Goal: Task Accomplishment & Management: Use online tool/utility

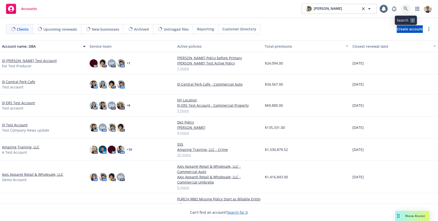
click at [403, 11] on icon at bounding box center [405, 9] width 5 height 5
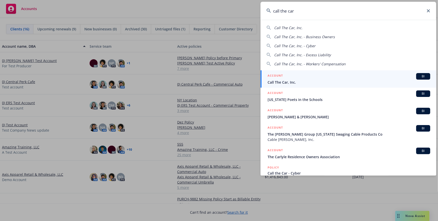
type input "call the car"
click at [303, 83] on span "Call The Car, Inc." at bounding box center [348, 82] width 163 height 5
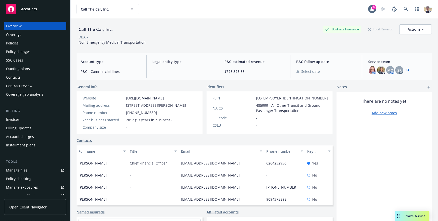
click at [28, 209] on link "Open Client Navigator" at bounding box center [35, 207] width 62 height 16
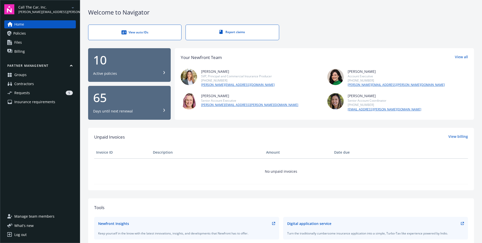
click at [29, 94] on link "Requests 5" at bounding box center [40, 93] width 72 height 8
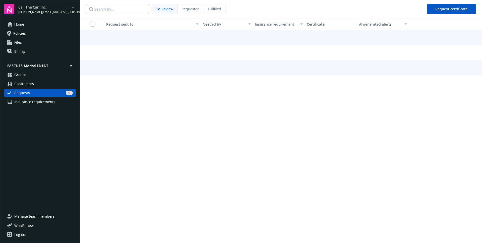
click at [29, 106] on div "Home Policies Files Billing Partner management Groups Contractors Requests 5 In…" at bounding box center [40, 113] width 72 height 186
click at [28, 104] on span "Insurance requirements" at bounding box center [34, 102] width 41 height 8
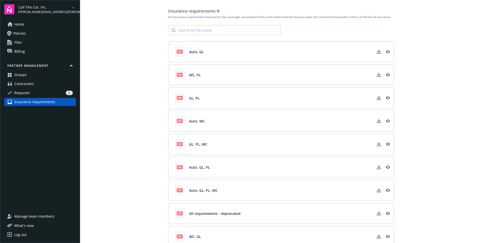
click at [38, 85] on link "Contractors" at bounding box center [40, 84] width 72 height 8
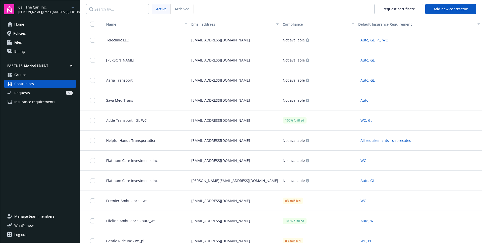
click at [33, 100] on span "Insurance requirements" at bounding box center [34, 102] width 41 height 8
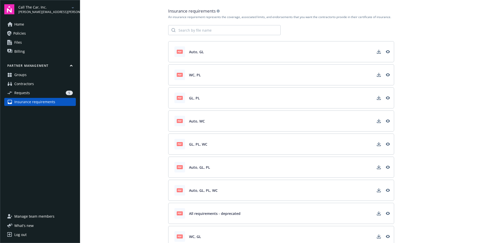
click at [44, 85] on link "Contractors" at bounding box center [40, 84] width 72 height 8
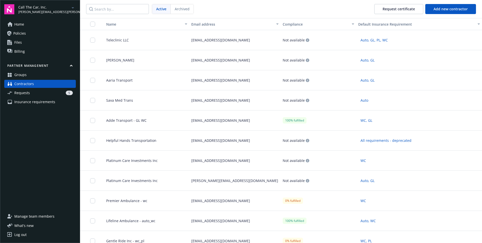
click at [40, 91] on div "5" at bounding box center [52, 93] width 41 height 5
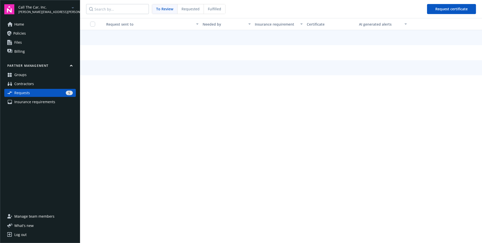
click at [213, 12] on div "Fulfilled" at bounding box center [214, 9] width 21 height 10
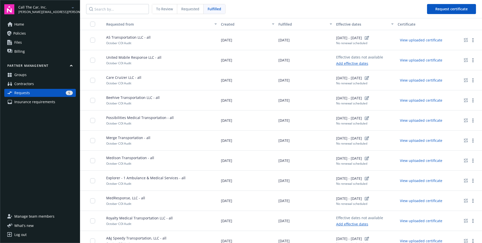
click at [104, 59] on span "United Mobile Response LLC - all" at bounding box center [131, 57] width 59 height 5
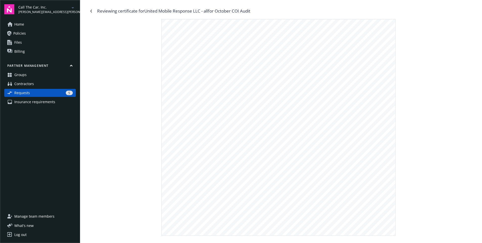
click at [150, 11] on div "Reviewing certificate for United Mobile Response LLC - all for October COI Audit" at bounding box center [173, 11] width 153 height 7
drag, startPoint x: 150, startPoint y: 11, endPoint x: 178, endPoint y: 11, distance: 27.3
click at [178, 11] on div "Reviewing certificate for United Mobile Response LLC - all for October COI Audit" at bounding box center [173, 11] width 153 height 7
copy div "United Mobile Response"
click at [29, 83] on span "Contractors" at bounding box center [24, 84] width 20 height 8
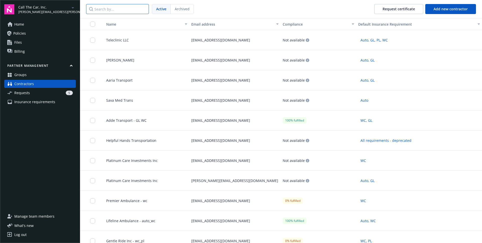
click at [125, 12] on input "Search by..." at bounding box center [117, 9] width 63 height 10
paste input "United Mobile Response"
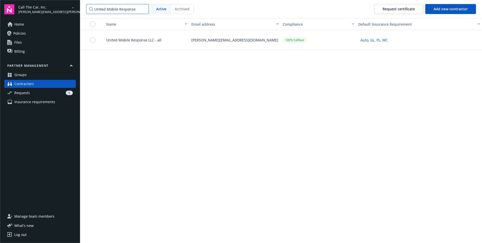
type input "United Mobile Response"
click at [175, 37] on div "United Mobile Response LLC - all" at bounding box center [144, 40] width 89 height 20
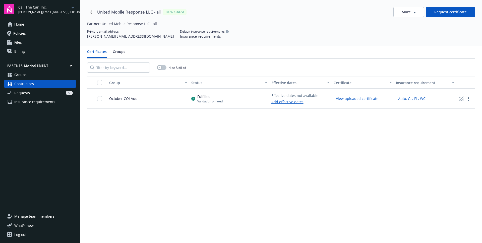
click at [361, 98] on button "View uploaded certificate" at bounding box center [356, 99] width 47 height 8
click at [288, 101] on link "Add effective dates" at bounding box center [294, 101] width 47 height 5
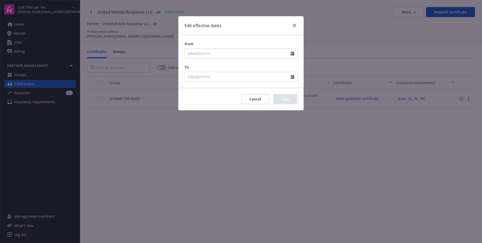
click at [262, 102] on button "Cancel" at bounding box center [255, 99] width 28 height 10
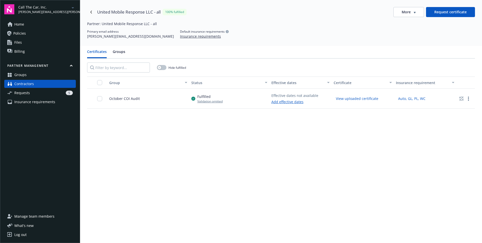
click at [294, 102] on link "Add effective dates" at bounding box center [294, 101] width 47 height 5
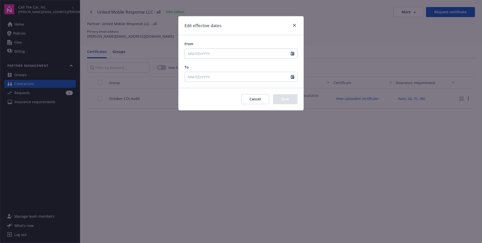
click at [260, 96] on button "Cancel" at bounding box center [255, 99] width 28 height 10
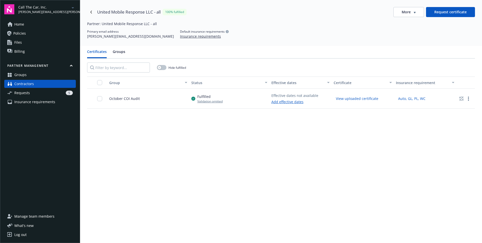
click at [287, 101] on link "Add effective dates" at bounding box center [294, 101] width 47 height 5
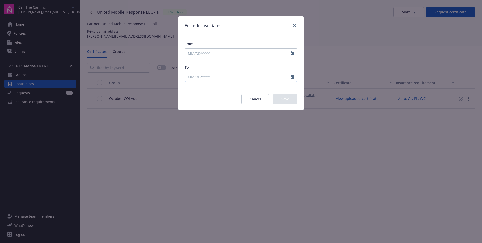
click at [209, 76] on input "To" at bounding box center [238, 77] width 106 height 10
select select "10"
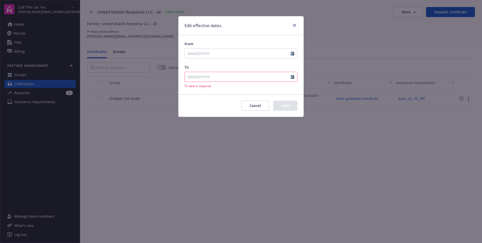
click at [217, 46] on div "From" at bounding box center [240, 43] width 113 height 5
click at [263, 105] on button "Cancel" at bounding box center [255, 106] width 28 height 10
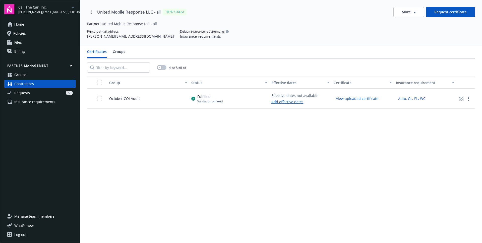
click at [348, 98] on button "View uploaded certificate" at bounding box center [356, 99] width 47 height 8
click at [279, 101] on link "Add effective dates" at bounding box center [294, 101] width 47 height 5
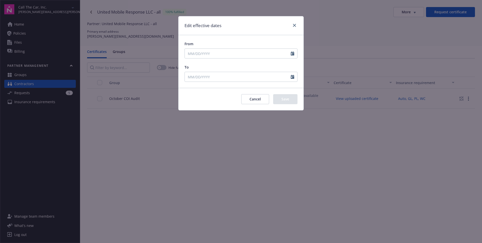
click at [262, 96] on button "Cancel" at bounding box center [255, 99] width 28 height 10
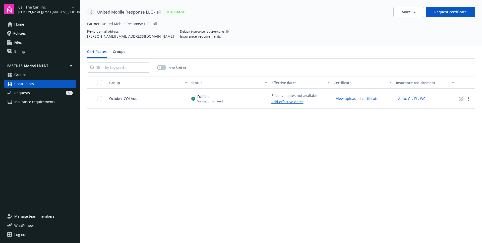
click at [92, 14] on link "Navigate back" at bounding box center [91, 12] width 8 height 8
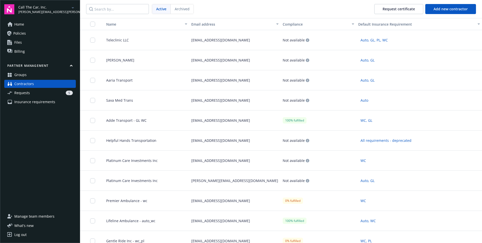
click at [151, 124] on div "Adde Transport - GL WC" at bounding box center [144, 120] width 89 height 20
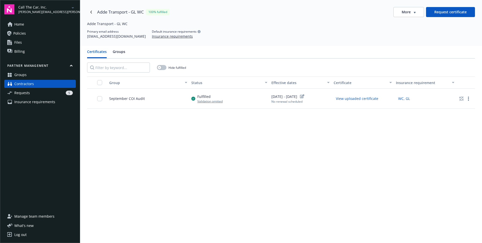
click at [439, 14] on button "Request certificate" at bounding box center [450, 12] width 49 height 10
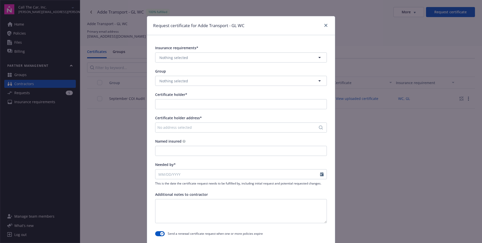
scroll to position [46, 0]
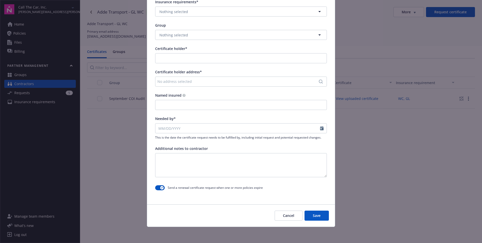
type input "Adde Transport - GL WC"
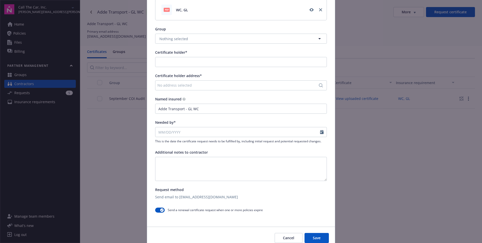
scroll to position [88, 0]
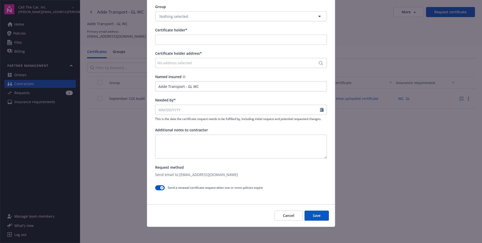
click at [289, 217] on button "Cancel" at bounding box center [288, 215] width 28 height 10
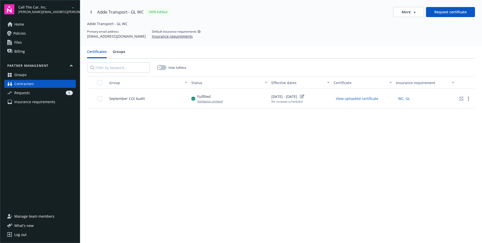
click at [294, 103] on div "No renewal scheduled" at bounding box center [288, 101] width 34 height 4
click at [435, 10] on button "Request certificate" at bounding box center [450, 12] width 49 height 10
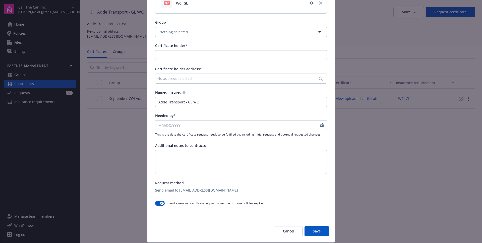
scroll to position [72, 0]
click at [289, 232] on button "Cancel" at bounding box center [288, 231] width 28 height 10
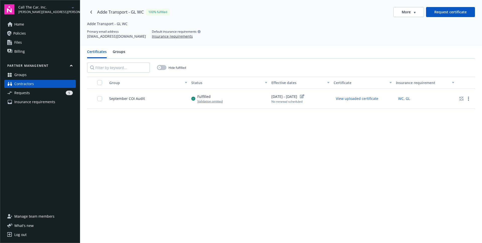
click at [293, 197] on div "Group Status Effective dates Certificate Insurance requirement September COI Au…" at bounding box center [281, 189] width 388 height 225
click at [304, 97] on icon "edit" at bounding box center [302, 96] width 4 height 4
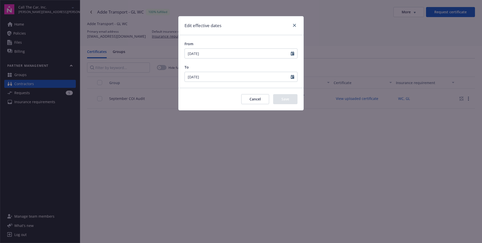
click at [255, 101] on button "Cancel" at bounding box center [255, 99] width 28 height 10
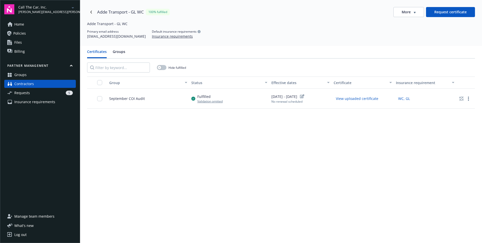
click at [252, 128] on div "Group Status Effective dates Certificate Insurance requirement September COI Au…" at bounding box center [281, 189] width 388 height 225
click at [47, 90] on link "Requests 5" at bounding box center [40, 93] width 72 height 8
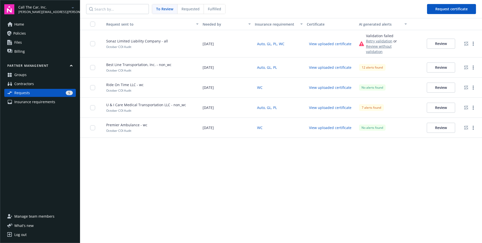
click at [42, 77] on link "Groups" at bounding box center [40, 75] width 72 height 8
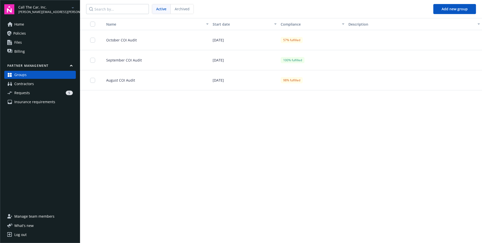
click at [40, 85] on link "Contractors" at bounding box center [40, 84] width 72 height 8
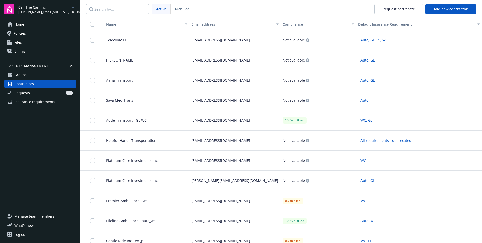
click at [92, 26] on button "button" at bounding box center [90, 24] width 20 height 12
click at [93, 24] on input "checkbox" at bounding box center [92, 24] width 5 height 5
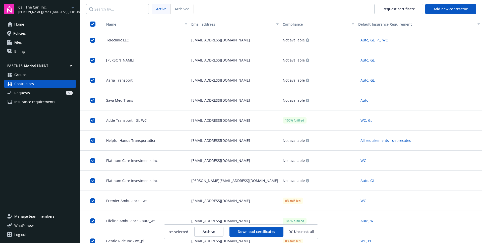
click at [93, 24] on input "checkbox" at bounding box center [92, 24] width 5 height 5
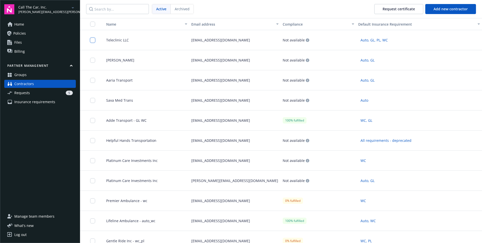
click at [95, 40] on input "checkbox" at bounding box center [92, 40] width 5 height 5
click at [94, 59] on input "checkbox" at bounding box center [92, 60] width 5 height 5
click at [94, 41] on input "checkbox" at bounding box center [92, 40] width 5 height 5
click at [91, 60] on input "checkbox" at bounding box center [92, 60] width 5 height 5
click at [93, 118] on input "checkbox" at bounding box center [92, 120] width 5 height 5
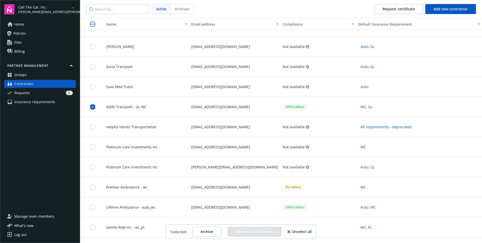
scroll to position [18, 0]
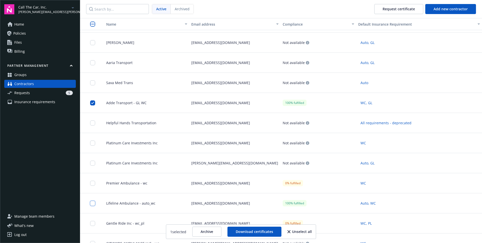
click at [94, 204] on input "checkbox" at bounding box center [92, 203] width 5 height 5
click at [262, 233] on button "Download certificates" at bounding box center [254, 232] width 54 height 10
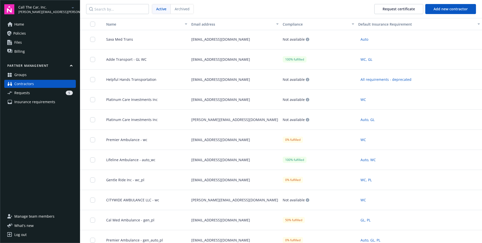
scroll to position [0, 0]
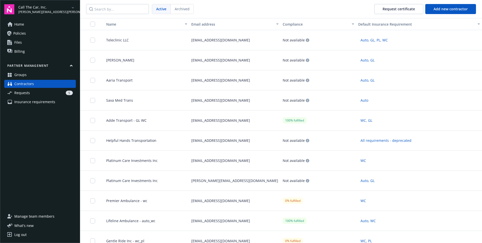
click at [44, 95] on div "5" at bounding box center [52, 93] width 41 height 5
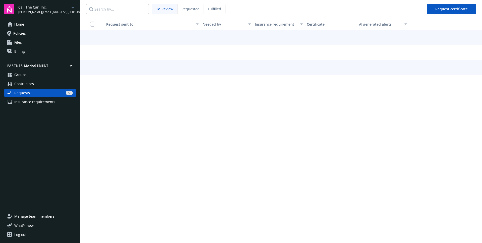
click at [188, 11] on span "Requested" at bounding box center [190, 8] width 18 height 5
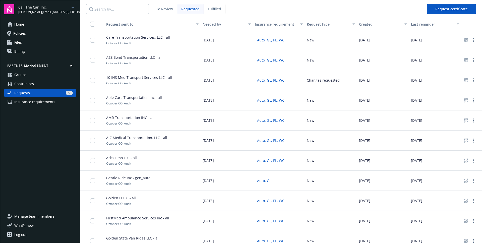
click at [380, 46] on div "10/02/2025" at bounding box center [383, 40] width 52 height 20
click at [218, 11] on div "Fulfilled" at bounding box center [214, 9] width 21 height 10
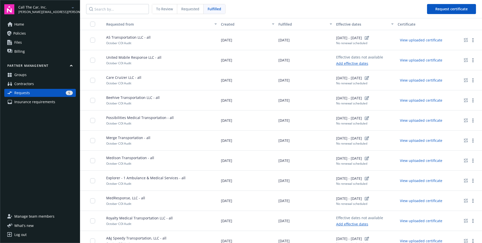
click at [173, 11] on div "To Review" at bounding box center [164, 9] width 25 height 10
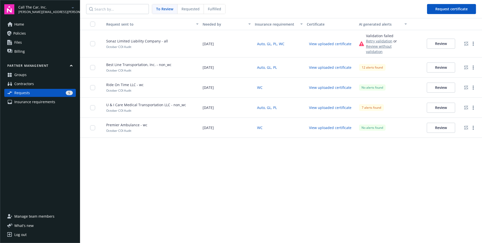
click at [35, 77] on link "Groups" at bounding box center [40, 75] width 72 height 8
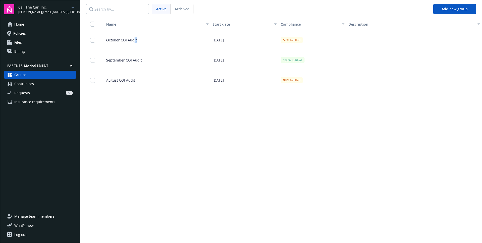
click at [134, 42] on div "October COI Audit" at bounding box center [155, 40] width 110 height 20
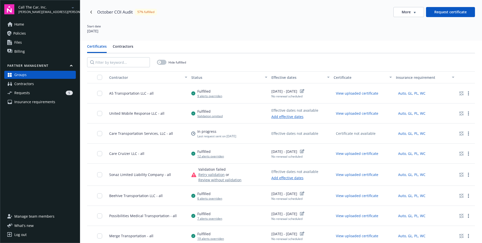
click at [53, 101] on span "Insurance requirements" at bounding box center [34, 102] width 41 height 8
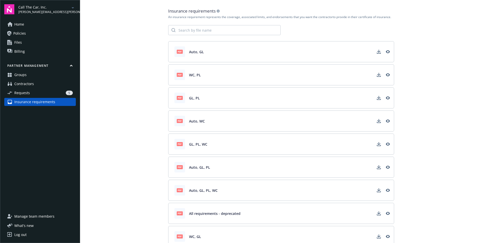
click at [131, 125] on main "Insurance requirements An insurance requirement represents the coverage, associ…" at bounding box center [281, 121] width 402 height 243
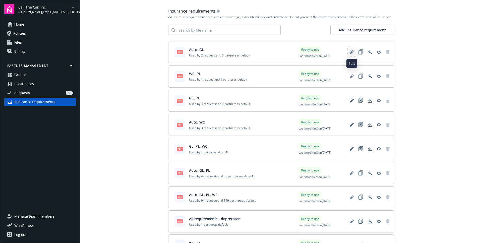
click at [353, 52] on link "Edit" at bounding box center [351, 52] width 8 height 8
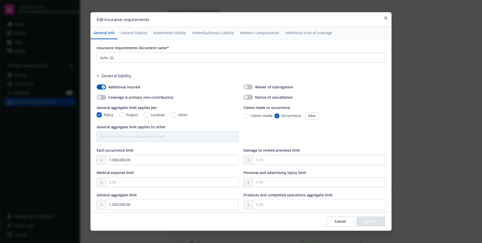
click at [133, 33] on button "General liability" at bounding box center [134, 33] width 33 height 12
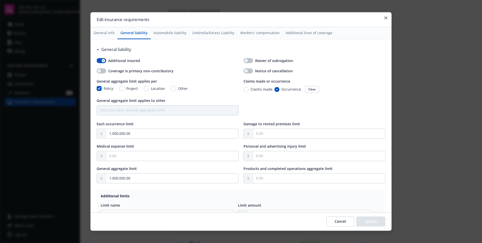
click at [158, 33] on button "Automobile liability" at bounding box center [170, 33] width 39 height 12
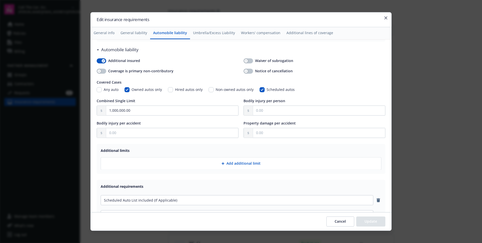
click at [300, 34] on button "Additional lines of coverage" at bounding box center [309, 33] width 53 height 12
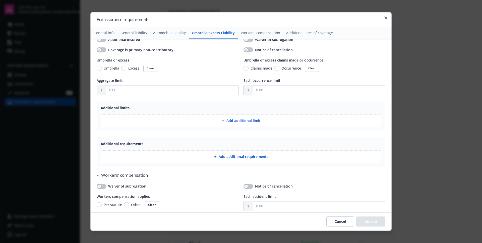
scroll to position [499, 0]
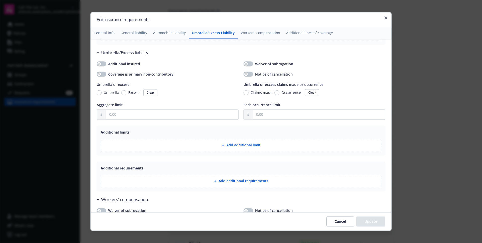
click at [339, 218] on button "Cancel" at bounding box center [340, 222] width 28 height 10
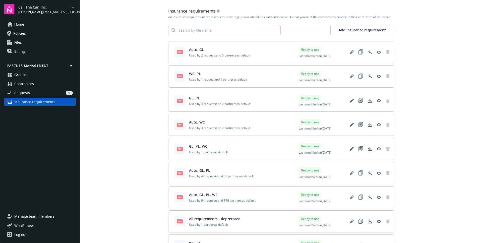
click at [216, 53] on div "Auto, GL Used by 2 requests and 5 partners as default" at bounding box center [219, 52] width 61 height 11
click at [380, 53] on icon "View" at bounding box center [378, 52] width 4 height 3
click at [347, 32] on button "Add insurance requirement" at bounding box center [362, 30] width 64 height 10
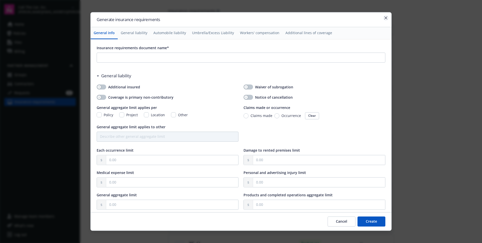
click at [385, 19] on icon "button" at bounding box center [385, 17] width 3 height 3
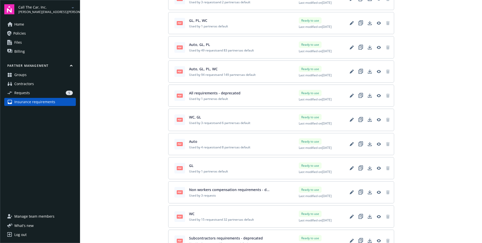
scroll to position [0, 0]
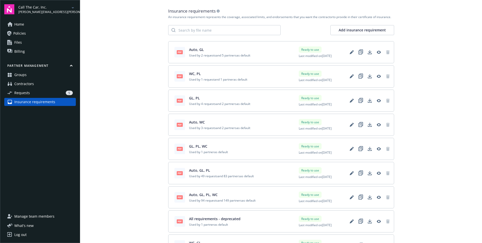
click at [218, 49] on span "Auto, GL" at bounding box center [219, 49] width 61 height 5
click at [300, 57] on span "Last modified on 07/08/2025" at bounding box center [315, 56] width 33 height 4
click at [102, 93] on main "Insurance requirements An insurance requirement represents the coverage, associ…" at bounding box center [281, 121] width 402 height 243
click at [47, 77] on link "Groups" at bounding box center [40, 75] width 72 height 8
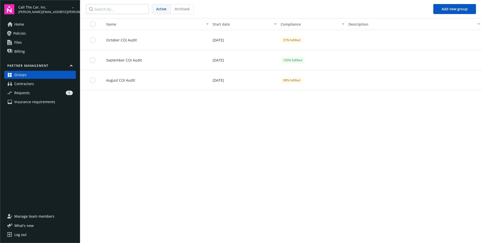
click at [135, 43] on div "October COI Audit" at bounding box center [155, 40] width 110 height 20
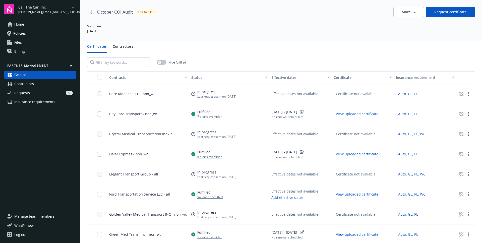
scroll to position [1108, 0]
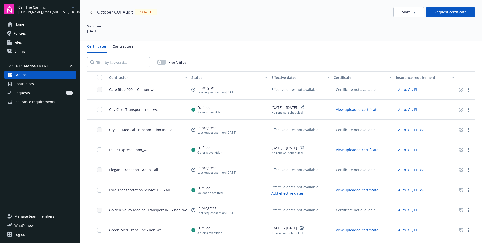
click at [254, 41] on div "Certificates Contractors Hide fulfilled Contractor Status Effective dates Certi…" at bounding box center [281, 162] width 402 height 243
click at [255, 44] on div "Certificates Contractors" at bounding box center [281, 49] width 388 height 10
click at [279, 55] on div "Hide fulfilled" at bounding box center [281, 62] width 388 height 18
click at [278, 56] on div "Hide fulfilled" at bounding box center [281, 62] width 388 height 18
click at [289, 55] on div "Hide fulfilled" at bounding box center [281, 62] width 388 height 18
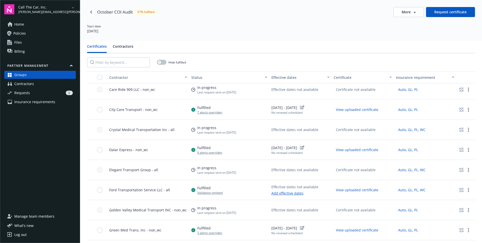
click at [285, 59] on div "Hide fulfilled" at bounding box center [281, 62] width 388 height 18
click at [278, 60] on div "Hide fulfilled" at bounding box center [281, 62] width 388 height 18
click at [46, 85] on link "Contractors" at bounding box center [40, 84] width 72 height 8
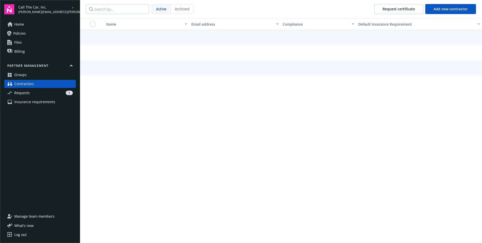
click at [40, 91] on div "5" at bounding box center [52, 93] width 41 height 5
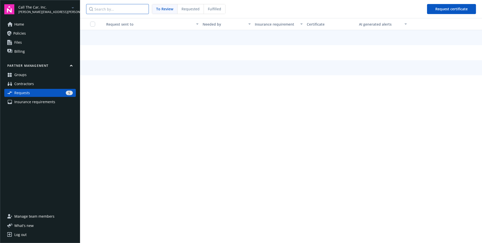
click at [122, 10] on input "Search by..." at bounding box center [117, 9] width 63 height 10
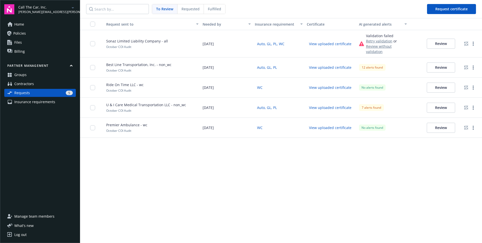
click at [182, 12] on div "Requested" at bounding box center [190, 9] width 26 height 10
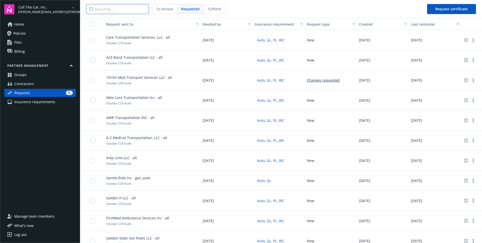
click at [121, 9] on input "Search by..." at bounding box center [117, 9] width 63 height 10
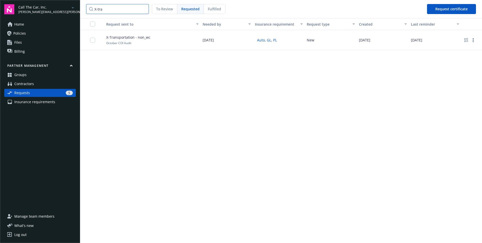
type input "X-tra"
click at [420, 41] on span "10/13/2025" at bounding box center [416, 39] width 11 height 5
click at [414, 46] on div "10/13/2025" at bounding box center [435, 40] width 52 height 20
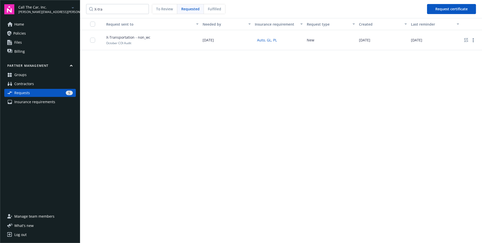
click at [369, 39] on span "10/02/2025" at bounding box center [364, 39] width 11 height 5
click at [125, 38] on span "X-Transportation - non_wc" at bounding box center [128, 37] width 44 height 5
click at [474, 38] on link "more" at bounding box center [473, 40] width 6 height 6
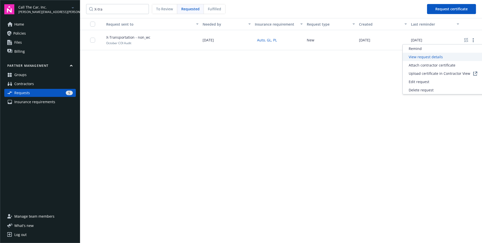
click at [440, 58] on span "View request details" at bounding box center [425, 56] width 34 height 5
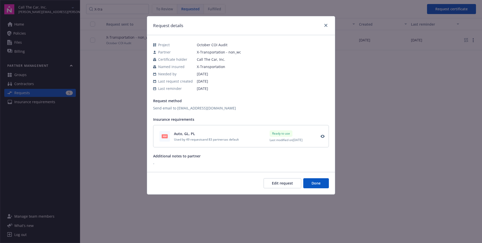
click at [198, 75] on span "10/06/2025" at bounding box center [263, 73] width 132 height 5
click at [175, 74] on span "Needed by" at bounding box center [167, 73] width 18 height 5
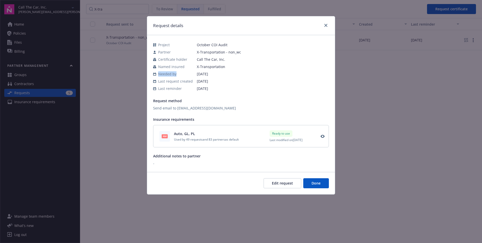
click at [175, 74] on span "Needed by" at bounding box center [167, 73] width 18 height 5
click at [198, 76] on span "10/06/2025" at bounding box center [263, 73] width 132 height 5
click at [197, 88] on span "10/13/2025" at bounding box center [263, 88] width 132 height 5
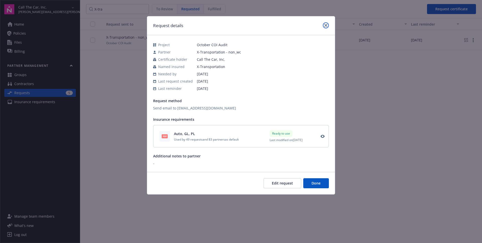
click at [326, 26] on icon "close" at bounding box center [325, 25] width 3 height 3
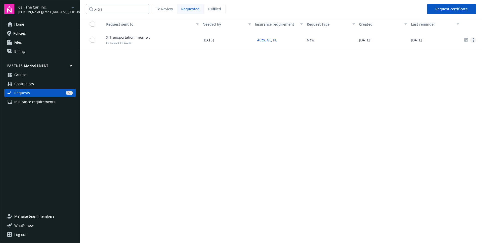
click at [475, 42] on link "more" at bounding box center [473, 40] width 6 height 6
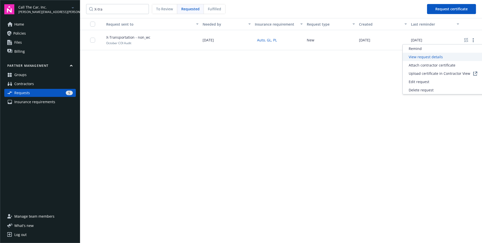
click at [428, 57] on span "View request details" at bounding box center [425, 56] width 34 height 5
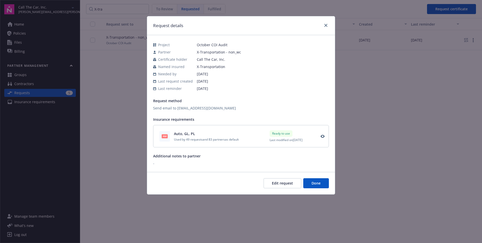
click at [208, 91] on span "10/13/2025" at bounding box center [263, 88] width 132 height 5
click at [325, 27] on icon "close" at bounding box center [325, 25] width 3 height 3
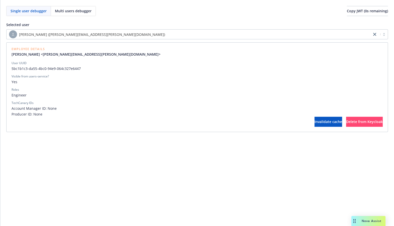
click at [109, 36] on div "[PERSON_NAME] ([PERSON_NAME][EMAIL_ADDRESS][PERSON_NAME][DOMAIN_NAME])" at bounding box center [189, 34] width 360 height 8
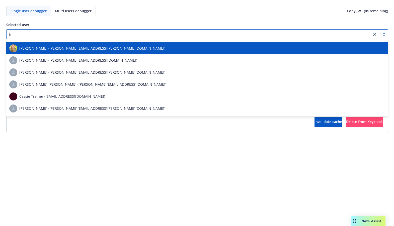
scroll to position [950, 0]
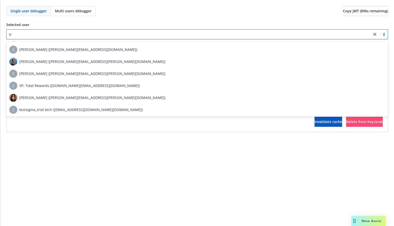
type input "trp"
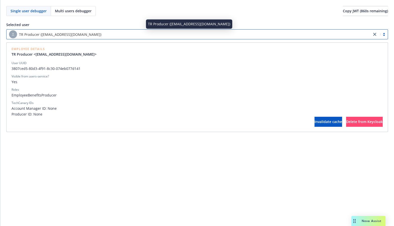
click at [73, 38] on div "TR Producer (trproducer.demo@newfront.com)" at bounding box center [189, 34] width 360 height 8
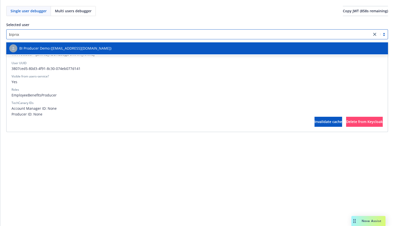
type input "biprodu"
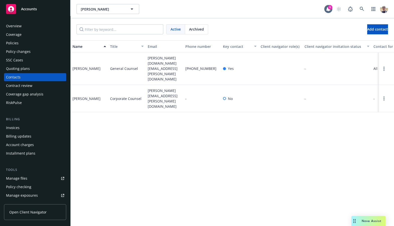
click at [23, 25] on div "Overview" at bounding box center [35, 26] width 58 height 8
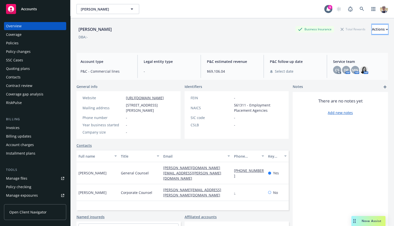
click at [375, 29] on div "Actions" at bounding box center [380, 30] width 16 height 10
click at [240, 49] on div "[PERSON_NAME] Business Insurance Total Rewards Actions Actions Edit account sum…" at bounding box center [233, 128] width 312 height 220
click at [22, 35] on div "Coverage" at bounding box center [35, 35] width 58 height 8
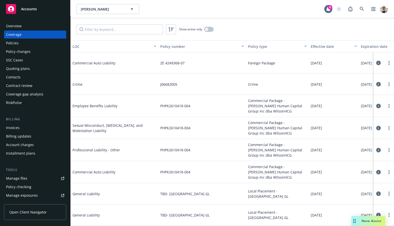
click at [96, 63] on span "Commercial Auto Liability" at bounding box center [110, 62] width 75 height 5
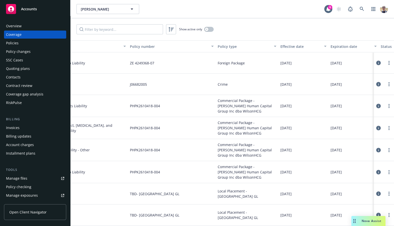
scroll to position [0, 73]
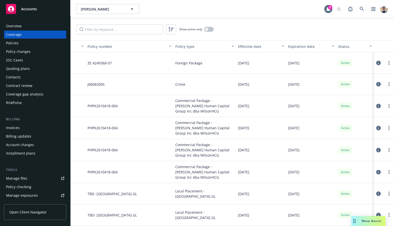
click at [376, 61] on button at bounding box center [378, 63] width 5 height 10
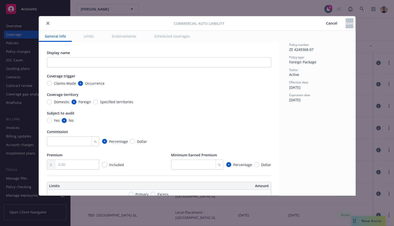
click at [289, 24] on div "Cancel Save" at bounding box center [288, 23] width 129 height 10
click at [326, 22] on span "Cancel" at bounding box center [331, 23] width 11 height 5
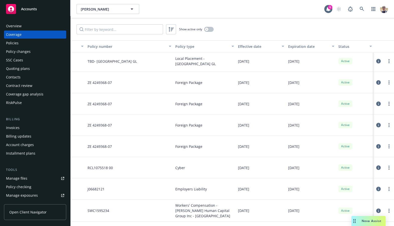
scroll to position [721, 73]
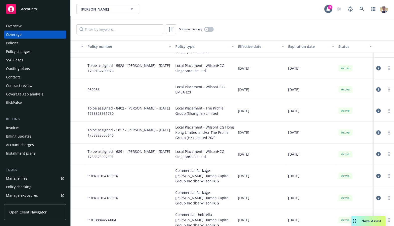
click at [42, 48] on div "Policy changes" at bounding box center [35, 52] width 58 height 8
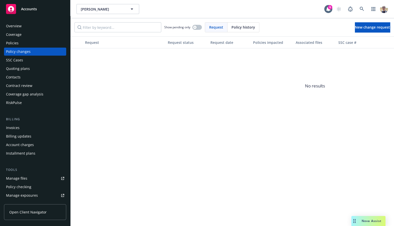
click at [289, 12] on div "[PERSON_NAME] [PERSON_NAME]" at bounding box center [201, 9] width 248 height 10
